Goal: Complete application form

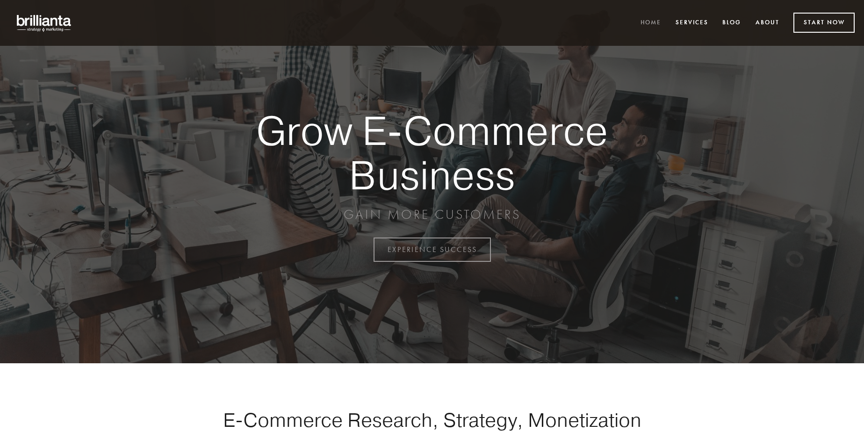
scroll to position [2450, 0]
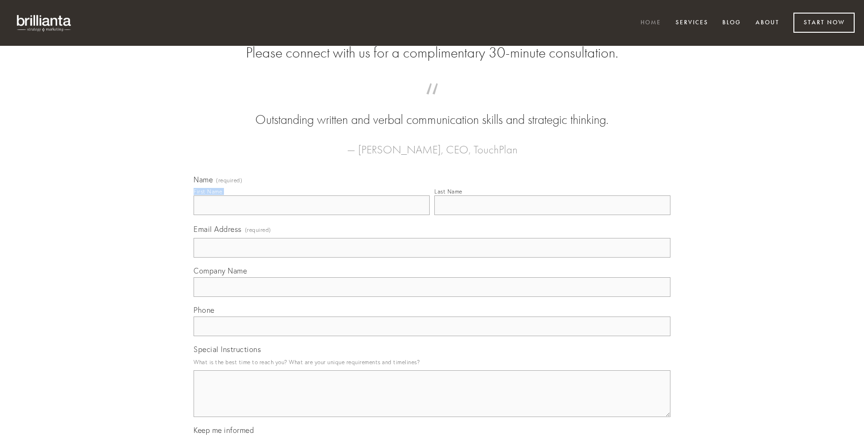
type input "[PERSON_NAME]"
click at [552, 215] on input "Last Name" at bounding box center [552, 205] width 236 height 20
type input "[PERSON_NAME]"
click at [432, 258] on input "Email Address (required)" at bounding box center [431, 248] width 477 height 20
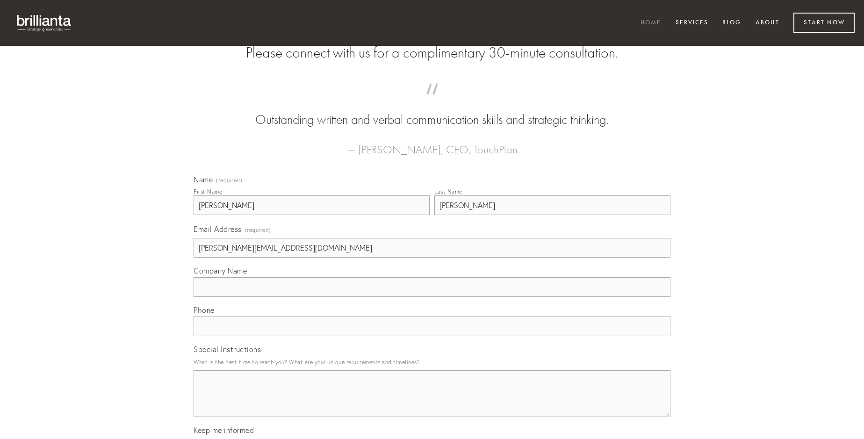
type input "[PERSON_NAME][EMAIL_ADDRESS][DOMAIN_NAME]"
click at [432, 297] on input "Company Name" at bounding box center [431, 287] width 477 height 20
type input "texo"
click at [432, 336] on input "text" at bounding box center [431, 326] width 477 height 20
click at [432, 402] on textarea "Special Instructions" at bounding box center [431, 393] width 477 height 47
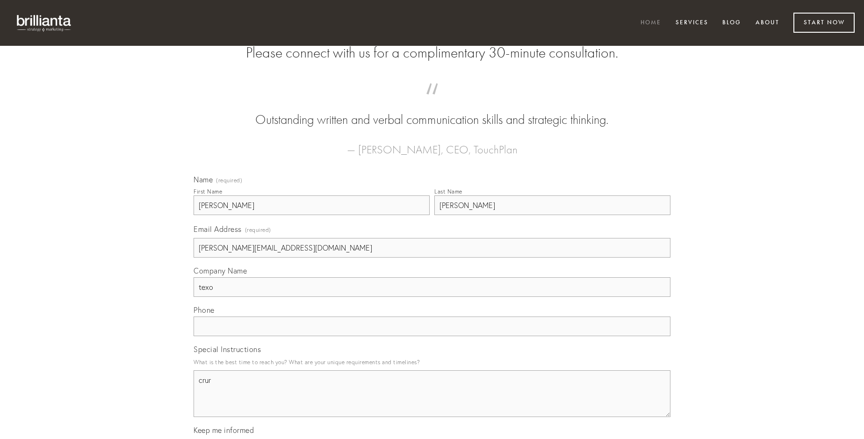
type textarea "crur"
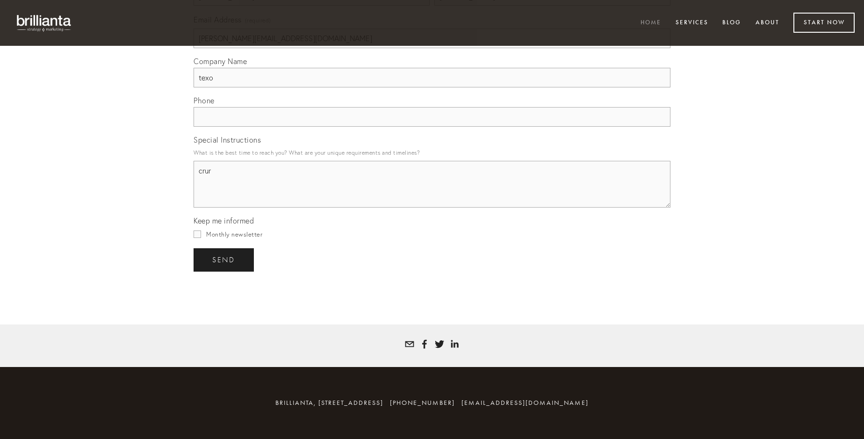
click at [224, 259] on span "send" at bounding box center [223, 260] width 23 height 8
